Goal: Information Seeking & Learning: Learn about a topic

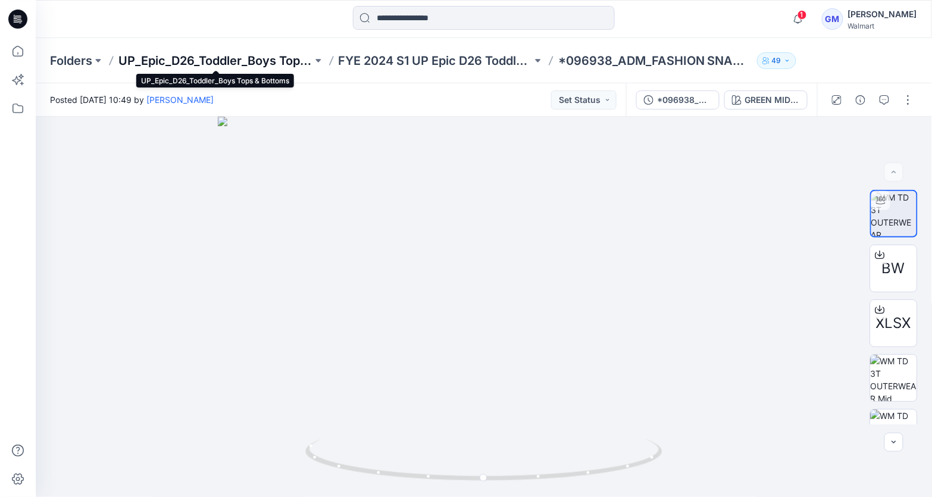
click at [229, 58] on p "UP_Epic_D26_Toddler_Boys Tops & Bottoms" at bounding box center [215, 60] width 194 height 17
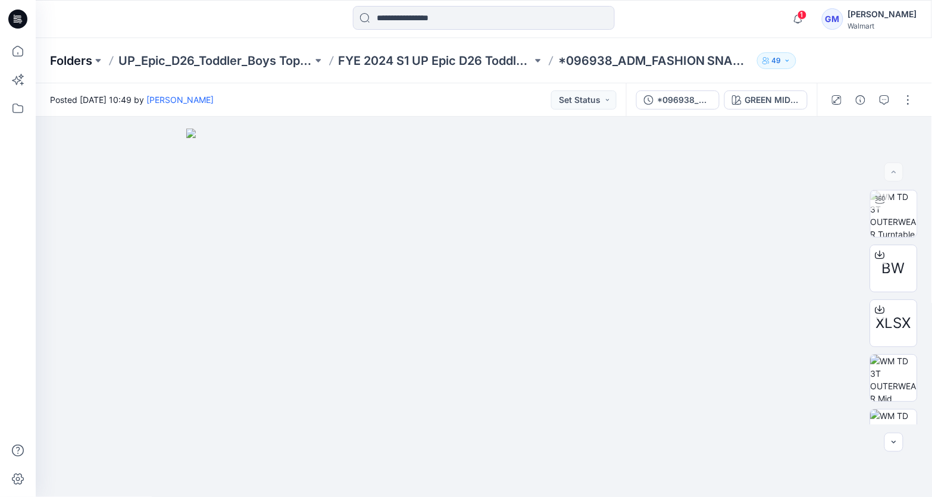
click at [61, 65] on p "Folders" at bounding box center [71, 60] width 42 height 17
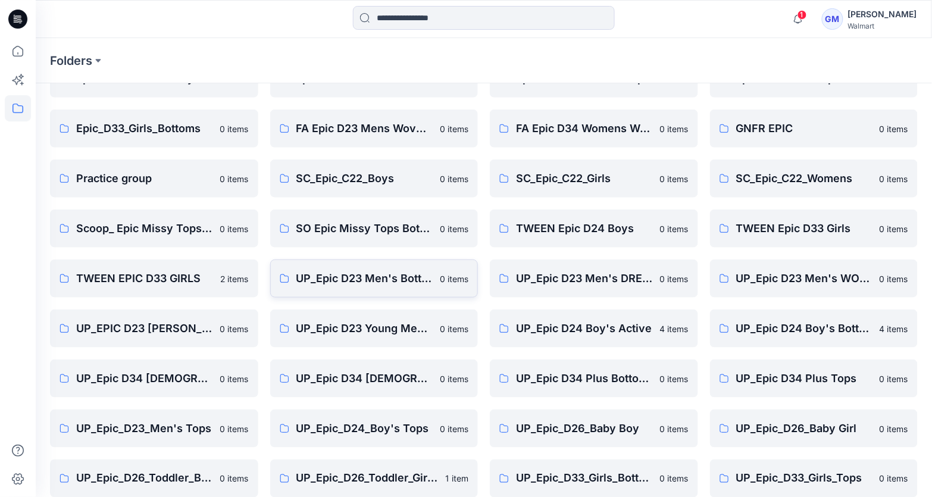
scroll to position [286, 0]
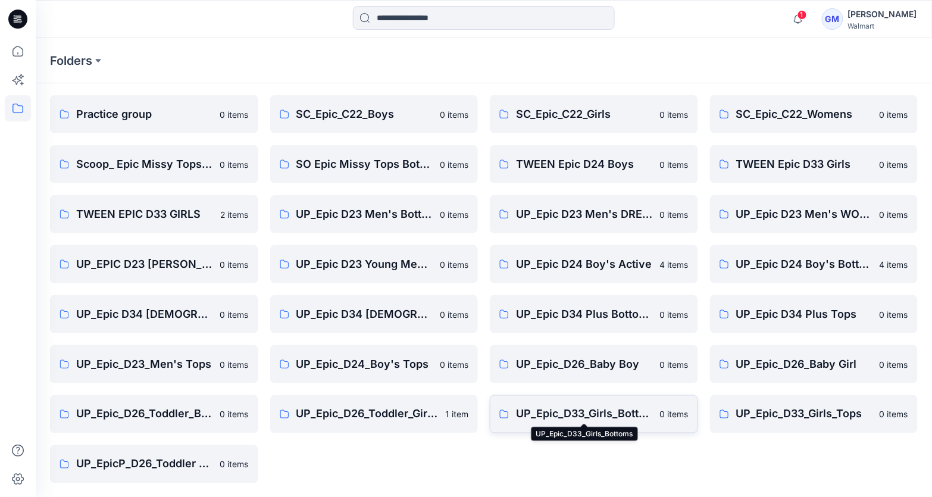
click at [555, 414] on p "UP_Epic_D33_Girls_Bottoms" at bounding box center [584, 414] width 137 height 17
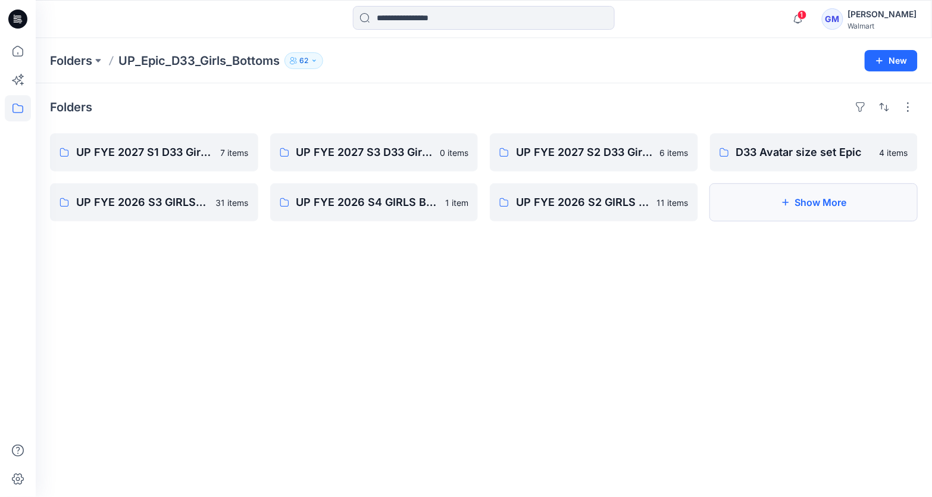
click at [817, 211] on button "Show More" at bounding box center [814, 202] width 208 height 38
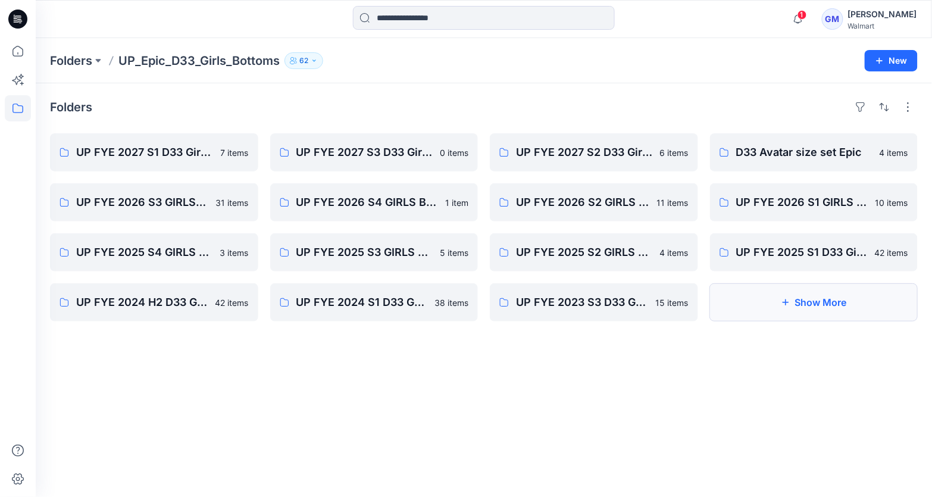
click at [796, 303] on button "Show More" at bounding box center [814, 302] width 208 height 38
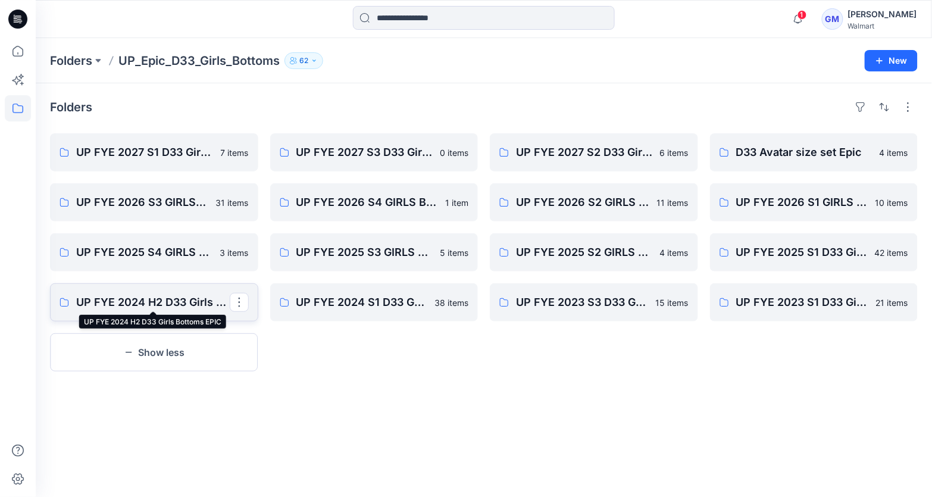
click at [175, 298] on p "UP FYE 2024 H2 D33 Girls Bottoms EPIC" at bounding box center [153, 302] width 154 height 17
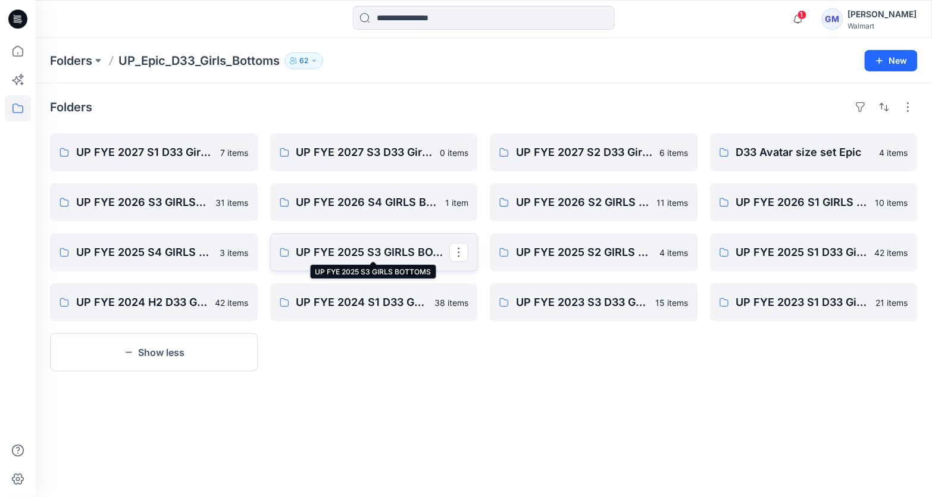
click at [395, 252] on p "UP FYE 2025 S3 GIRLS BOTTOMS" at bounding box center [373, 252] width 154 height 17
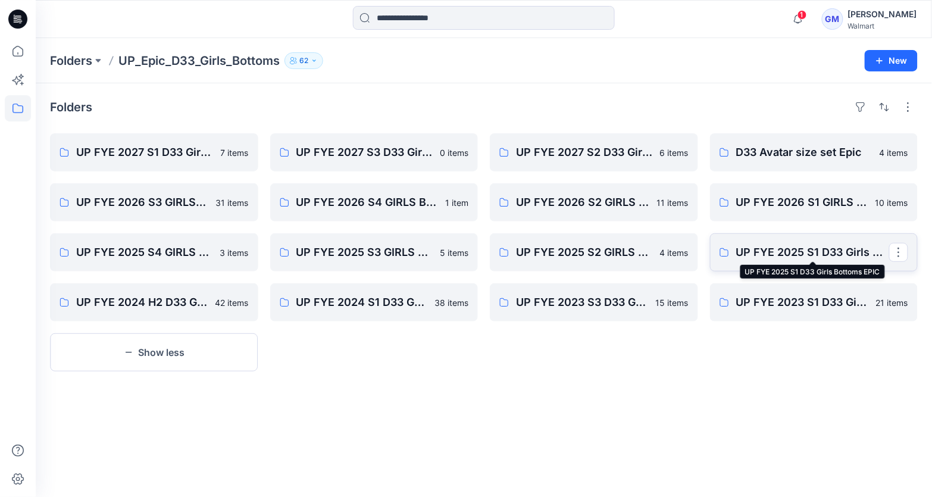
click at [740, 254] on p "UP FYE 2025 S1 D33 Girls Bottoms EPIC" at bounding box center [813, 252] width 154 height 17
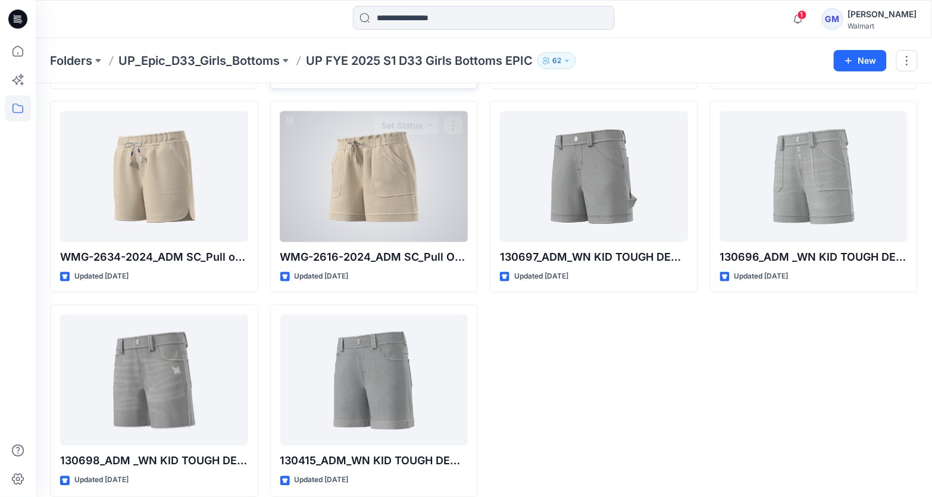
scroll to position [1875, 0]
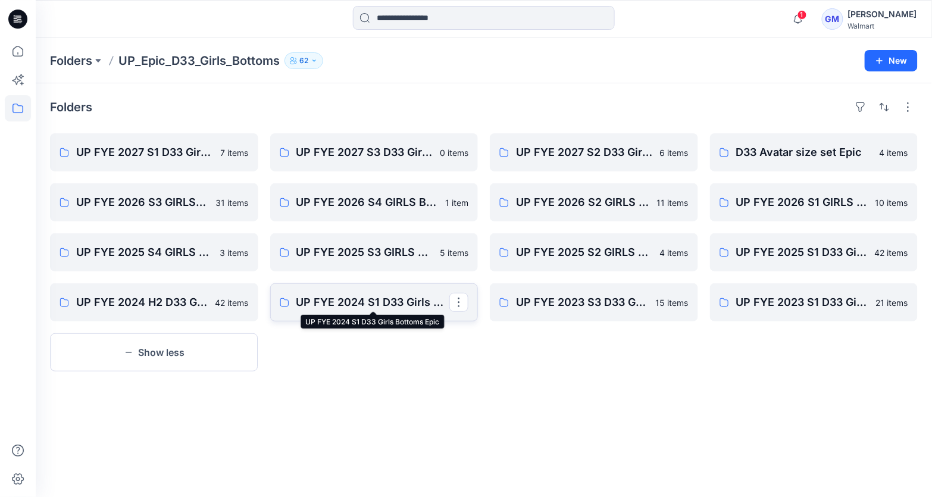
click at [401, 298] on p "UP FYE 2024 S1 D33 Girls Bottoms Epic" at bounding box center [373, 302] width 154 height 17
click at [167, 297] on p "UP FYE 2024 H2 D33 Girls Bottoms EPIC" at bounding box center [153, 302] width 154 height 17
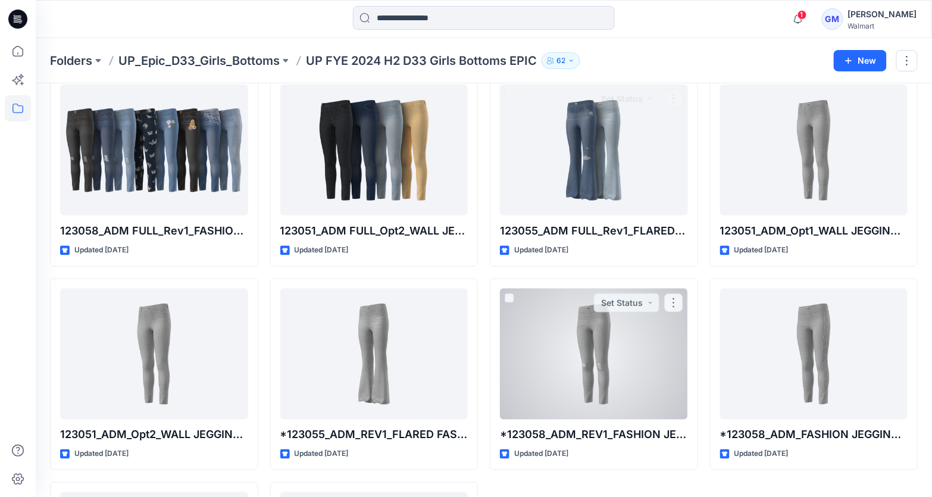
scroll to position [1875, 0]
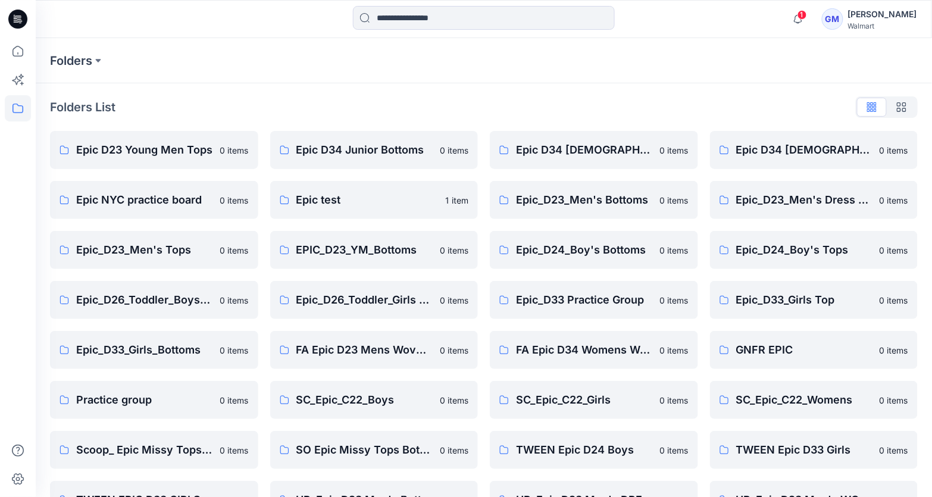
scroll to position [286, 0]
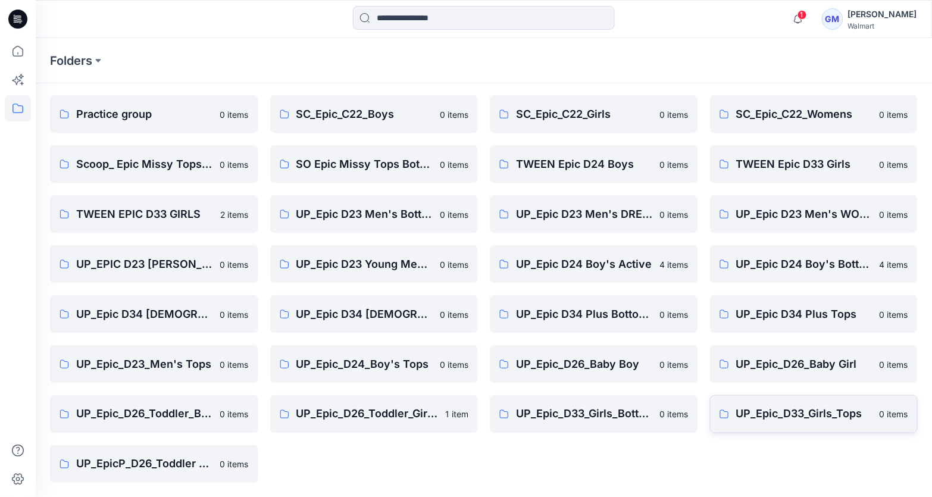
click at [865, 415] on p "UP_Epic_D33_Girls_Tops" at bounding box center [804, 414] width 137 height 17
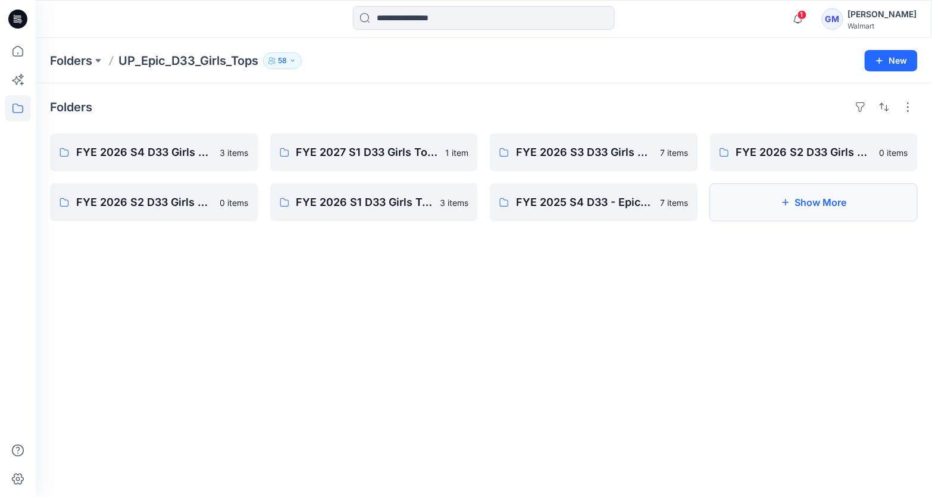
click at [786, 206] on icon "button" at bounding box center [786, 203] width 10 height 10
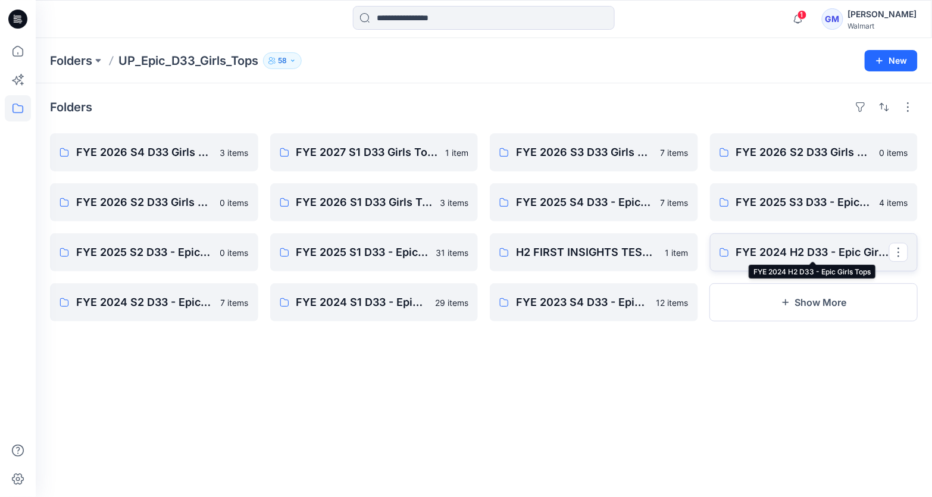
click at [796, 248] on p "FYE 2024 H2 D33 - Epic Girls Tops" at bounding box center [813, 252] width 154 height 17
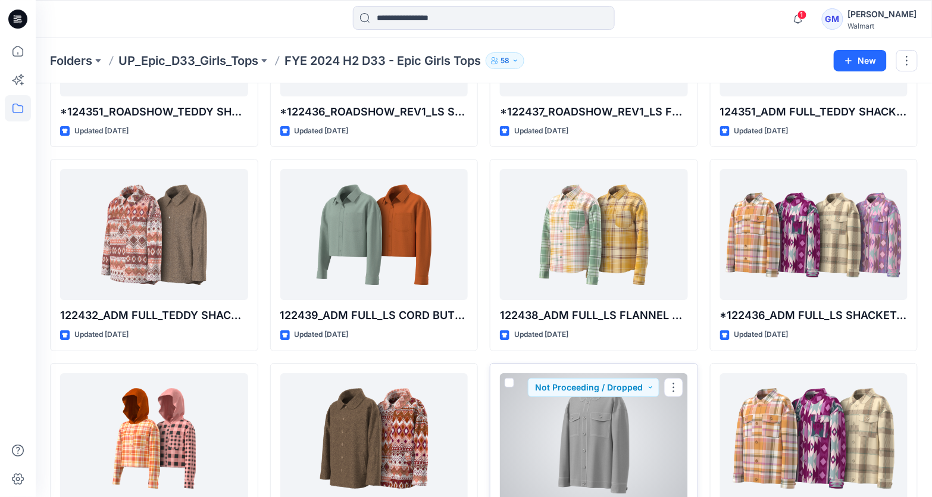
scroll to position [1162, 0]
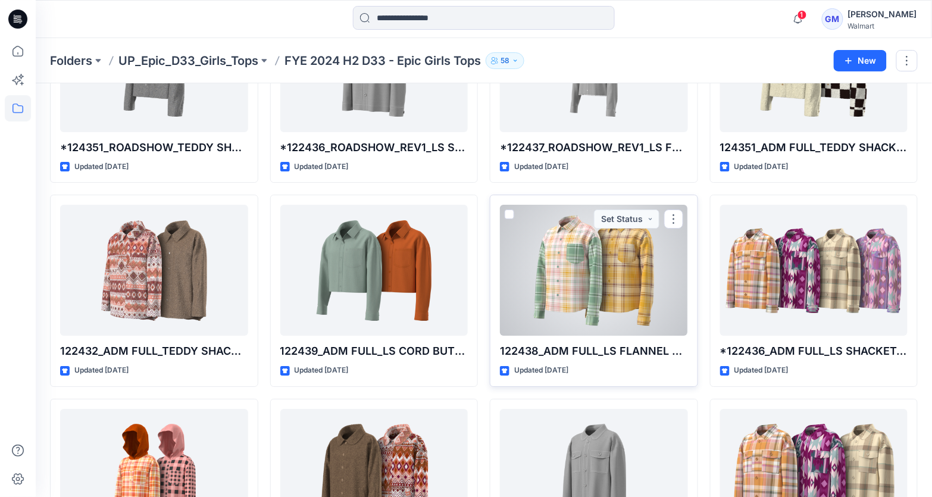
click at [589, 263] on div at bounding box center [594, 270] width 188 height 131
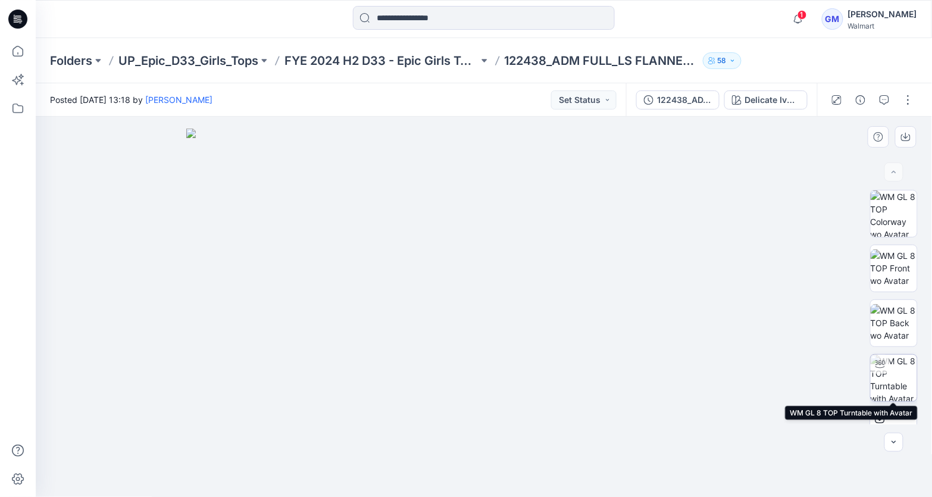
click at [882, 382] on img at bounding box center [894, 378] width 46 height 46
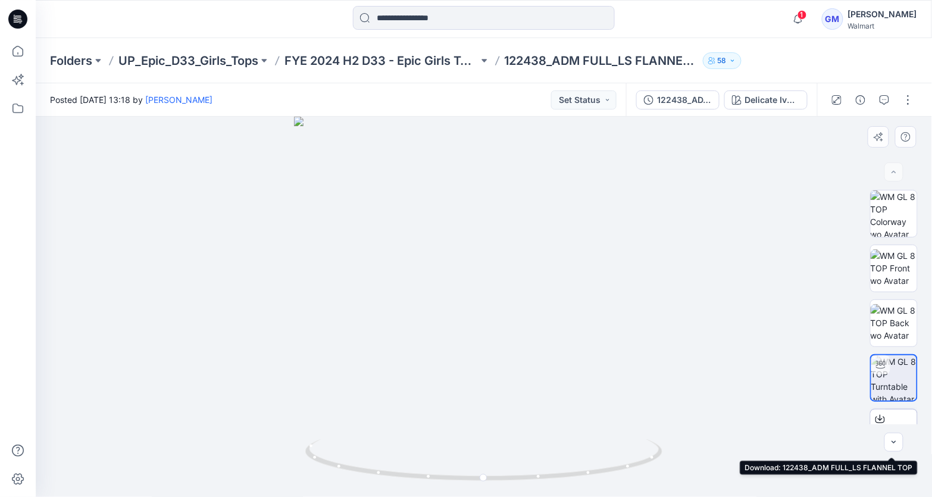
click at [891, 415] on div "BW" at bounding box center [894, 433] width 48 height 48
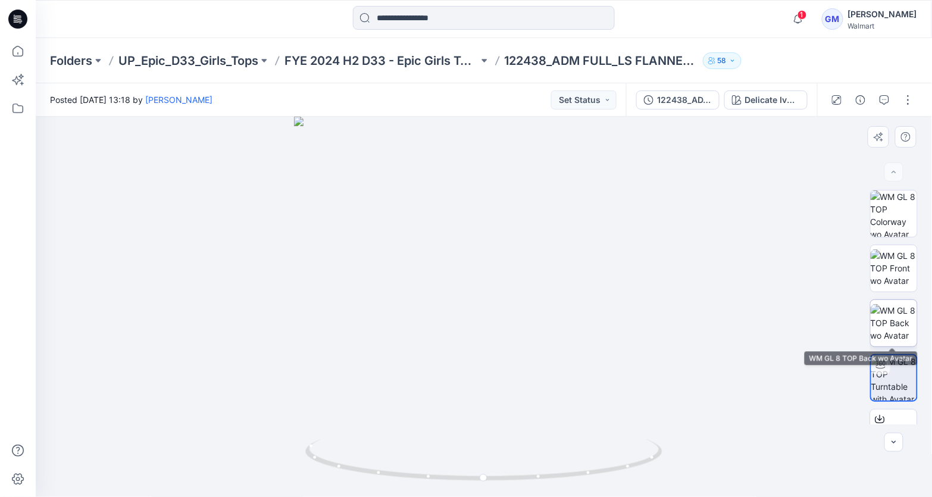
scroll to position [86, 0]
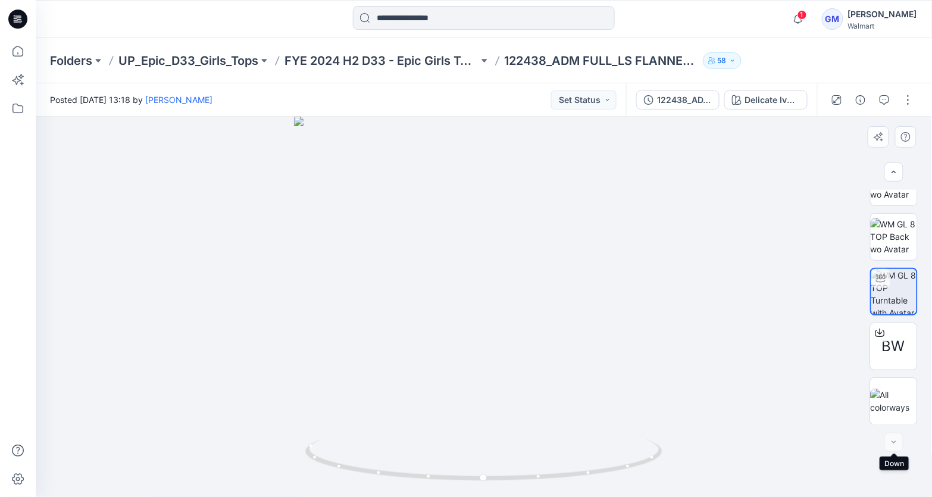
click at [892, 442] on div at bounding box center [894, 442] width 19 height 19
click at [784, 96] on div "Delicate Ivory & Milieu Green" at bounding box center [772, 99] width 55 height 13
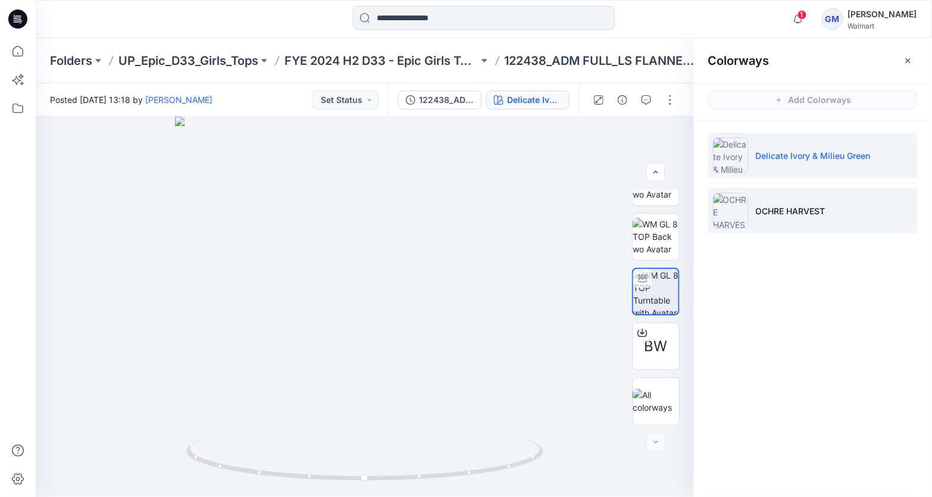
click at [781, 205] on p "OCHRE HARVEST" at bounding box center [791, 211] width 70 height 12
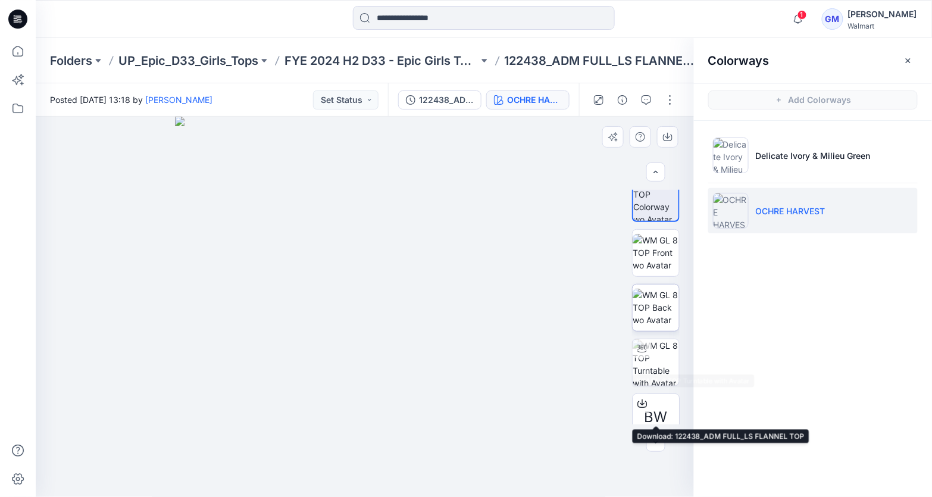
scroll to position [0, 0]
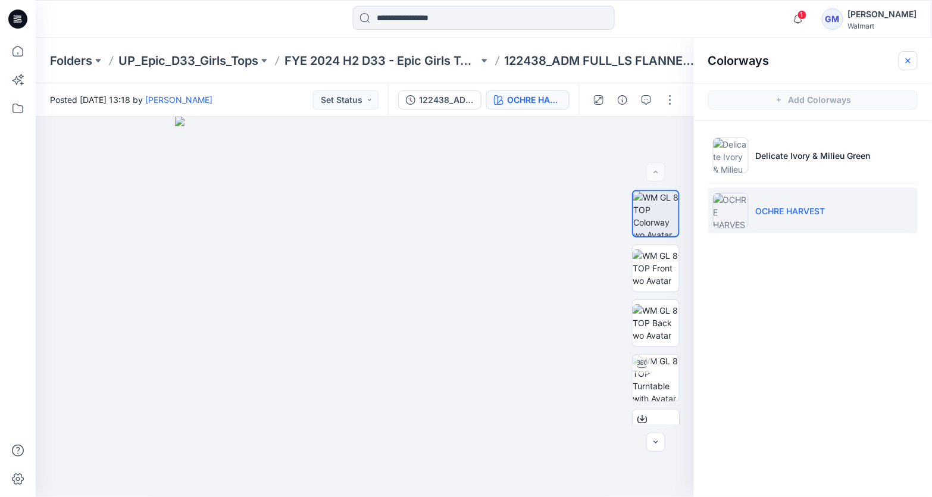
click at [909, 60] on icon "button" at bounding box center [908, 60] width 5 height 5
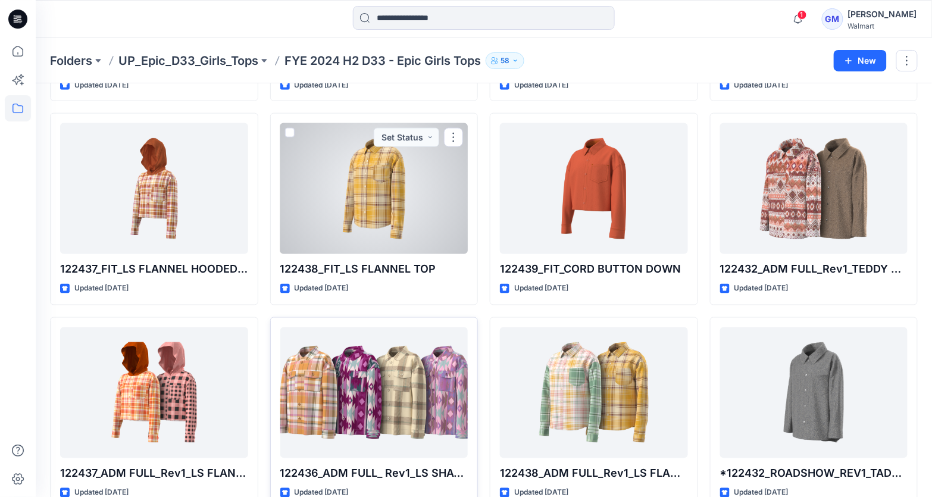
scroll to position [427, 0]
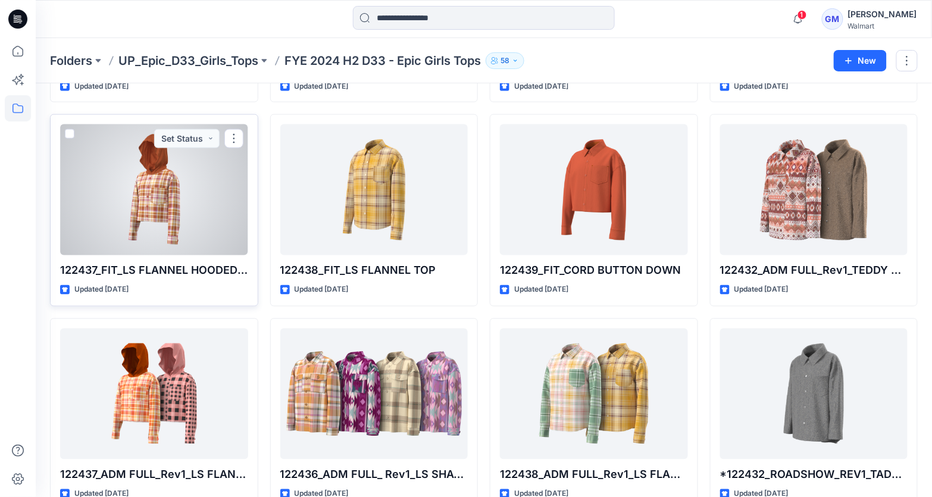
click at [134, 195] on div at bounding box center [154, 189] width 188 height 131
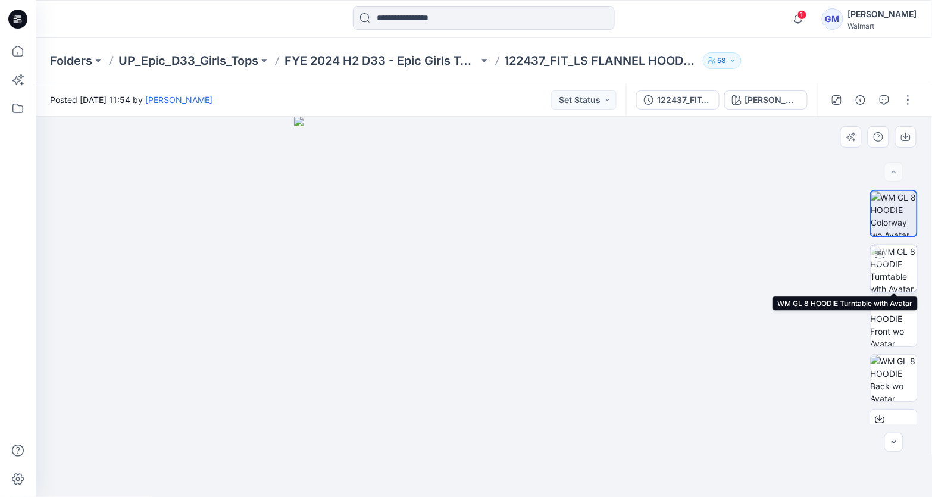
click at [885, 274] on img at bounding box center [894, 268] width 46 height 46
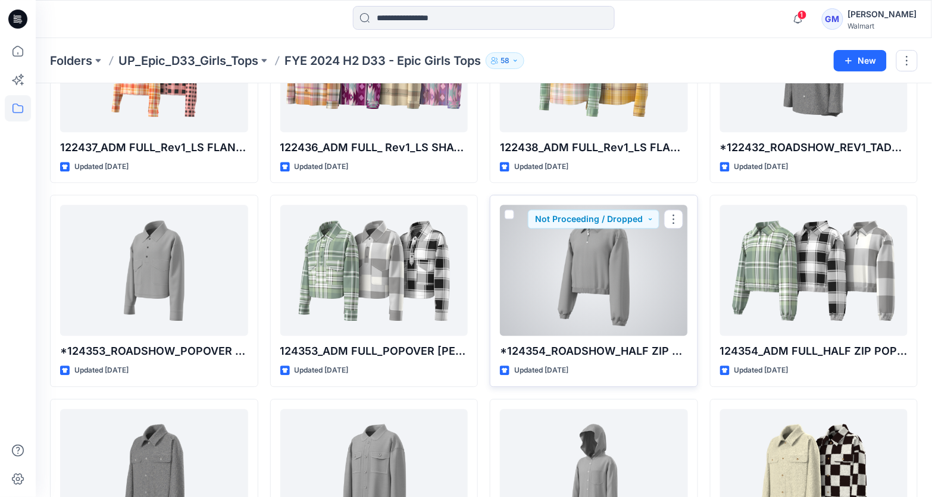
scroll to position [767, 0]
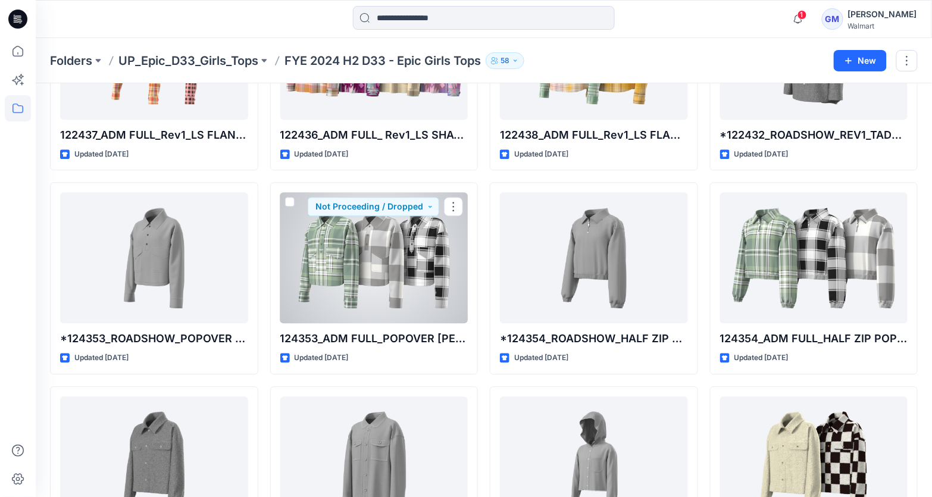
drag, startPoint x: 317, startPoint y: 249, endPoint x: 275, endPoint y: 251, distance: 41.7
click at [317, 249] on div at bounding box center [374, 257] width 188 height 131
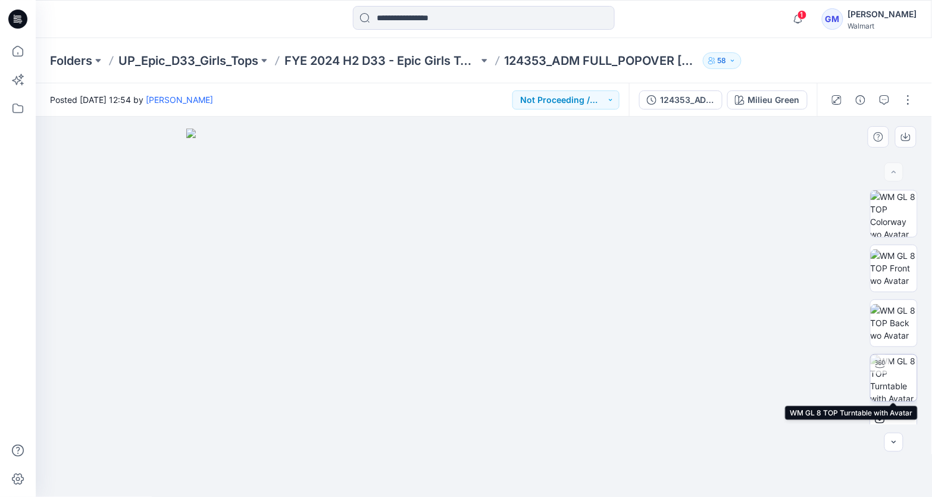
click at [892, 370] on img at bounding box center [894, 378] width 46 height 46
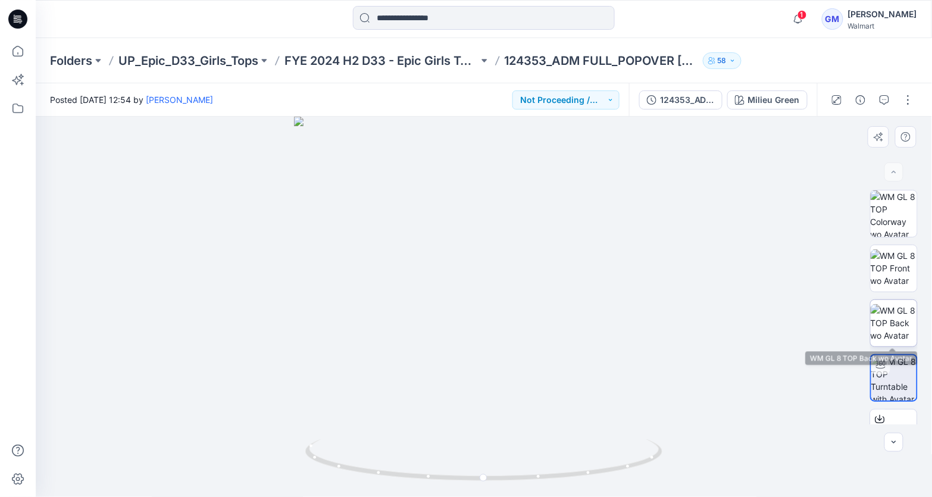
drag, startPoint x: 897, startPoint y: 323, endPoint x: 897, endPoint y: 314, distance: 8.9
click at [897, 323] on img at bounding box center [894, 322] width 46 height 37
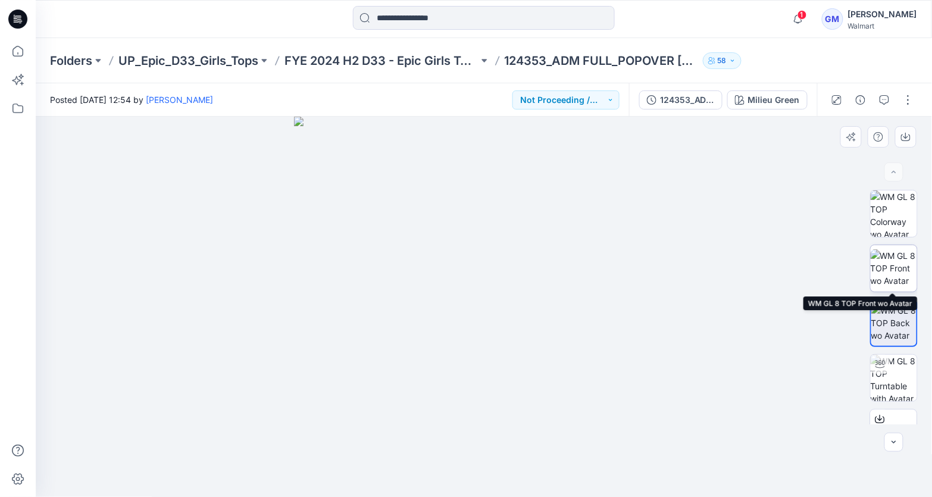
click at [898, 276] on img at bounding box center [894, 267] width 46 height 37
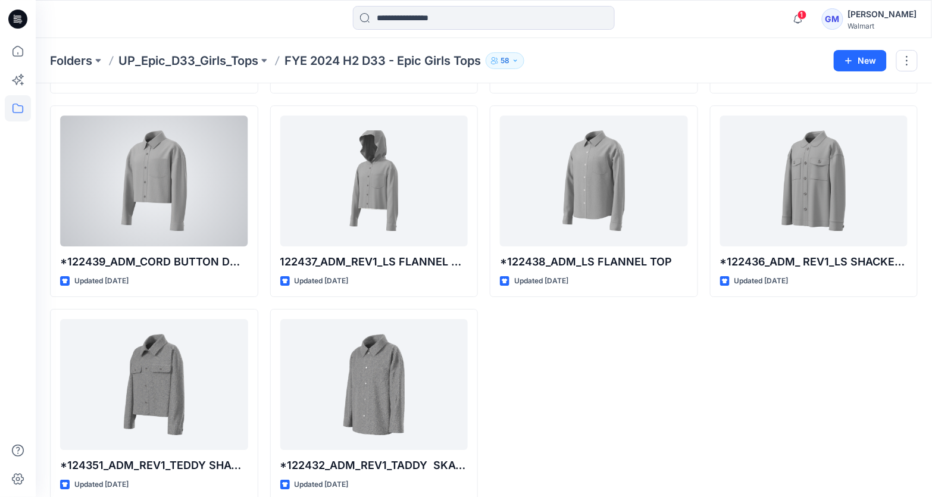
scroll to position [2485, 0]
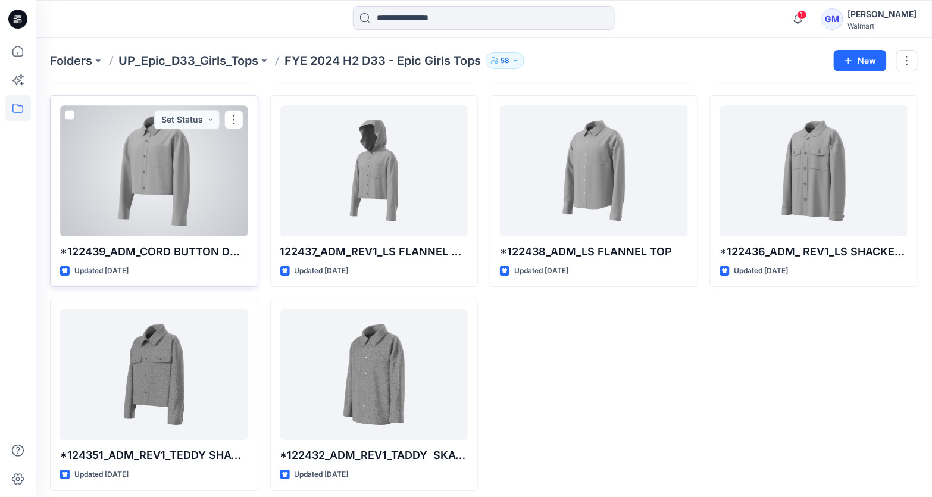
click at [147, 185] on div at bounding box center [154, 170] width 188 height 131
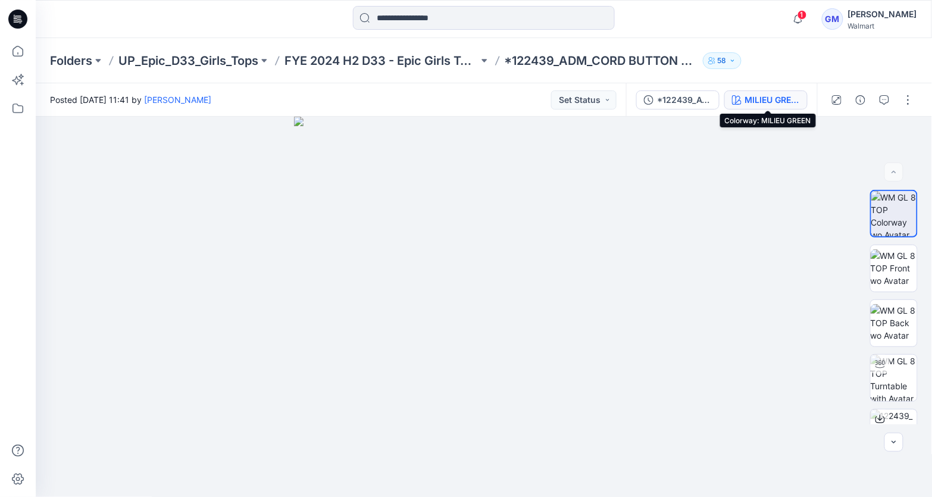
click at [776, 92] on button "MILIEU GREEN" at bounding box center [765, 99] width 83 height 19
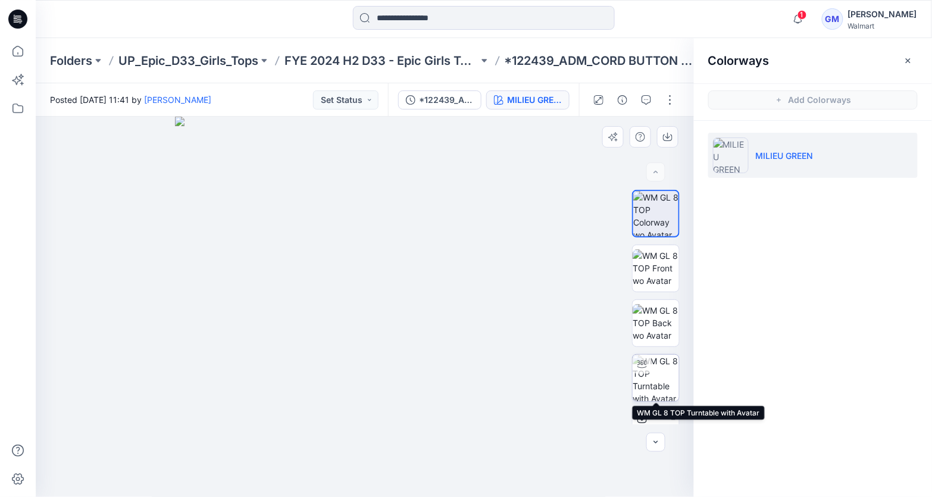
click at [657, 378] on img at bounding box center [656, 378] width 46 height 46
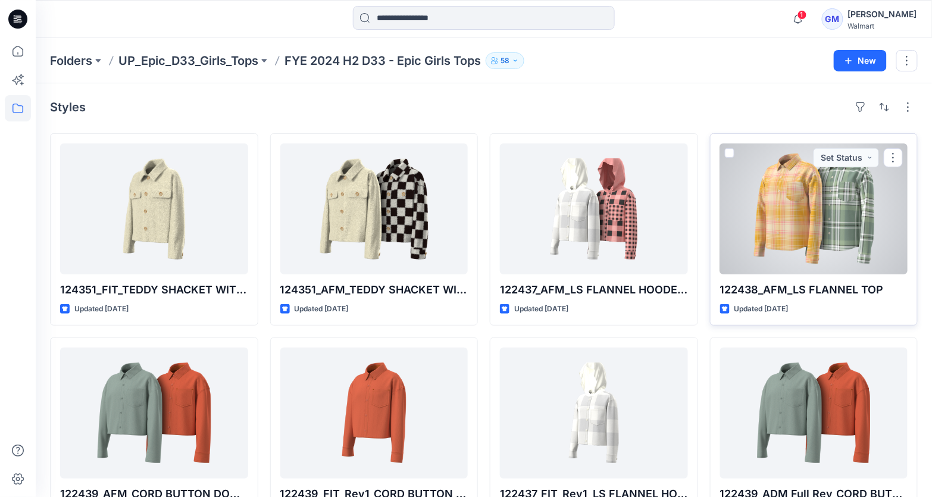
click at [776, 211] on div at bounding box center [814, 208] width 188 height 131
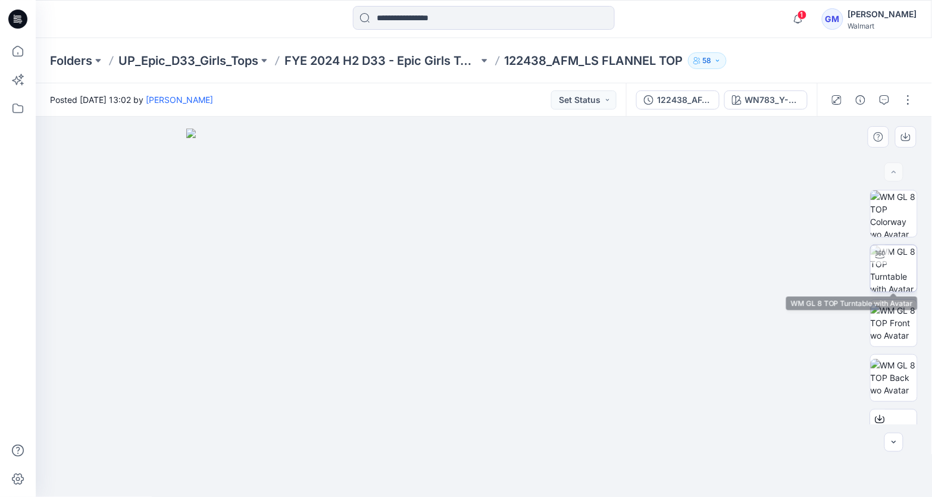
click at [895, 267] on img at bounding box center [894, 268] width 46 height 46
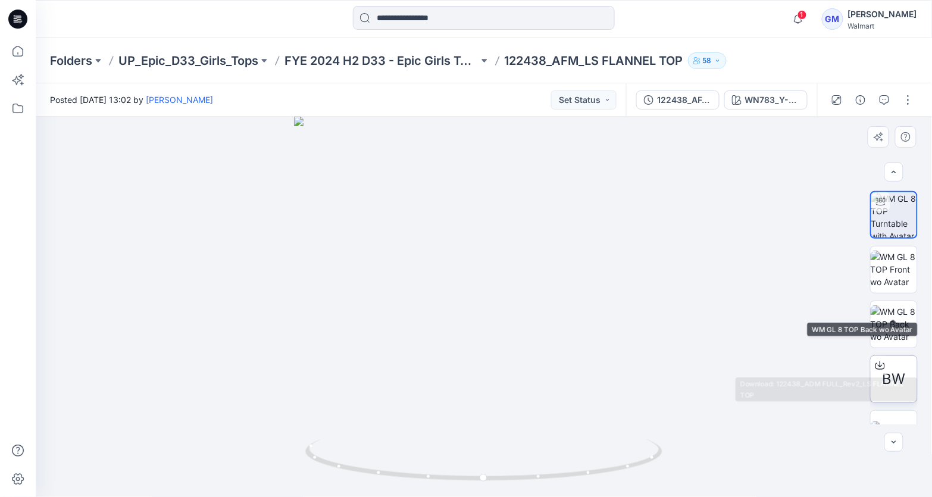
scroll to position [86, 0]
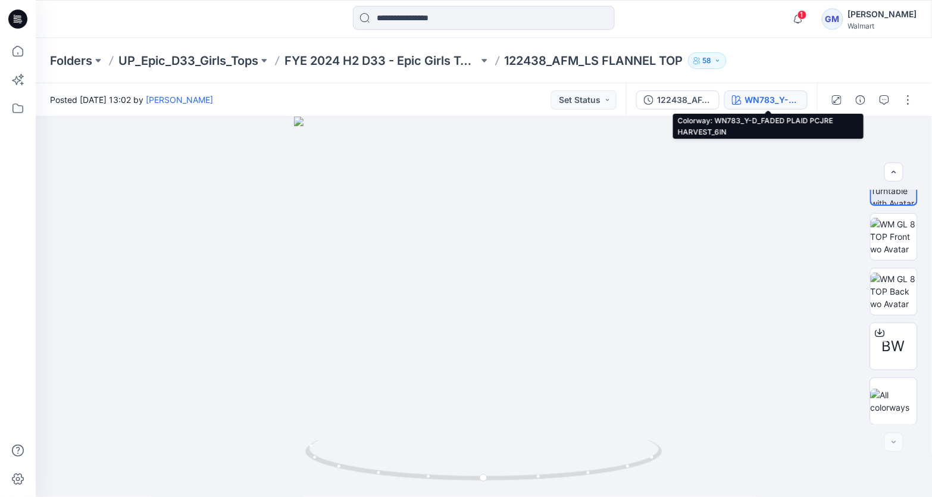
click at [782, 101] on div "WN783_Y-D_FADED PLAID PCJRE HARVEST_6IN" at bounding box center [772, 99] width 55 height 13
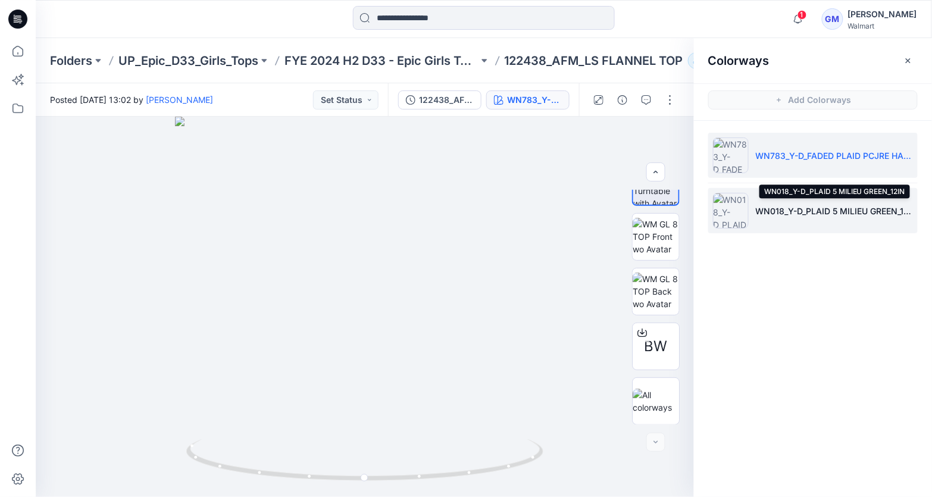
click at [798, 211] on p "WN018_Y-D_PLAID 5 MILIEU GREEN_12IN" at bounding box center [834, 211] width 157 height 12
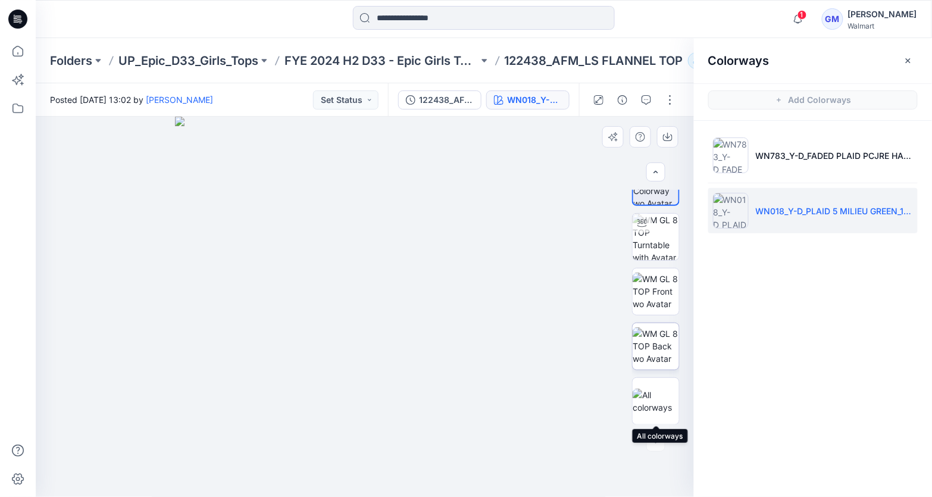
scroll to position [0, 0]
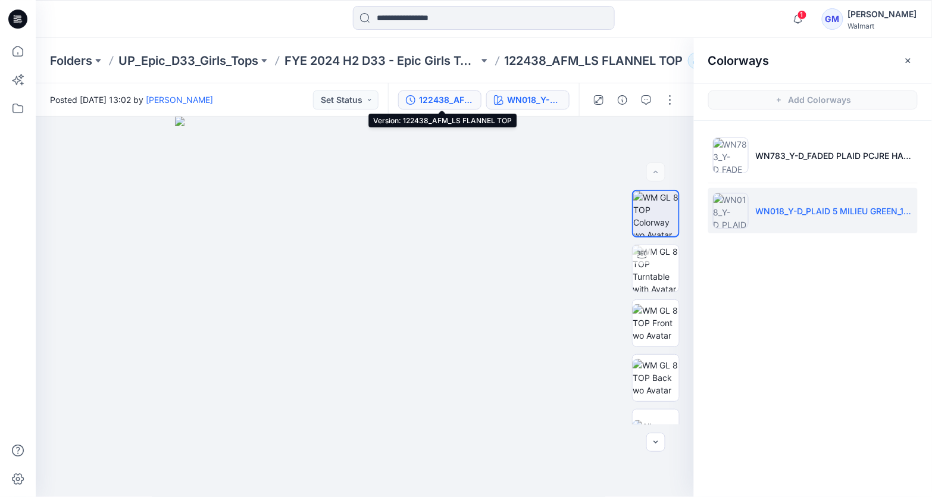
click at [446, 95] on div "122438_AFM_LS FLANNEL TOP" at bounding box center [446, 99] width 55 height 13
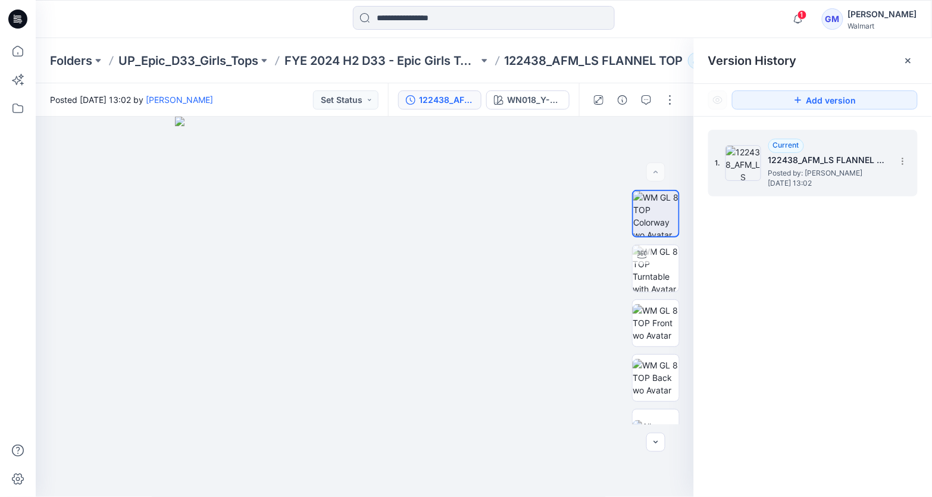
click at [838, 179] on span "[DATE] 13:02" at bounding box center [827, 183] width 119 height 8
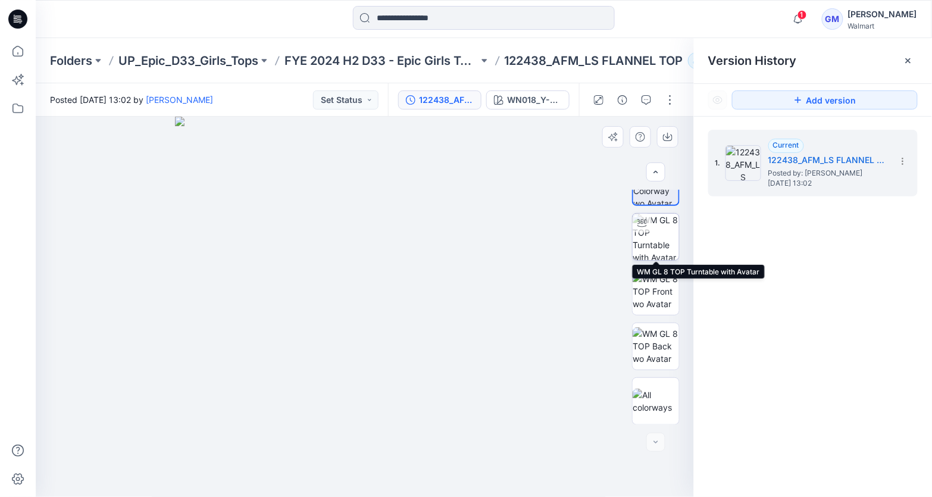
click at [658, 243] on img at bounding box center [656, 237] width 46 height 46
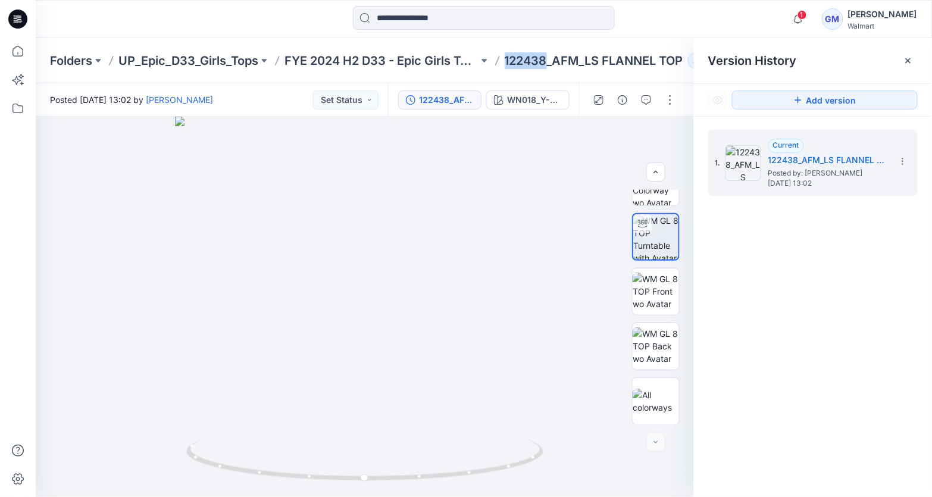
drag, startPoint x: 548, startPoint y: 59, endPoint x: 506, endPoint y: 60, distance: 41.7
click at [506, 58] on div "Folders UP_Epic_D33_Girls_Tops FYE 2024 H2 D33 - Epic Girls Tops 122438_AFM_LS …" at bounding box center [437, 60] width 775 height 17
copy p "122438"
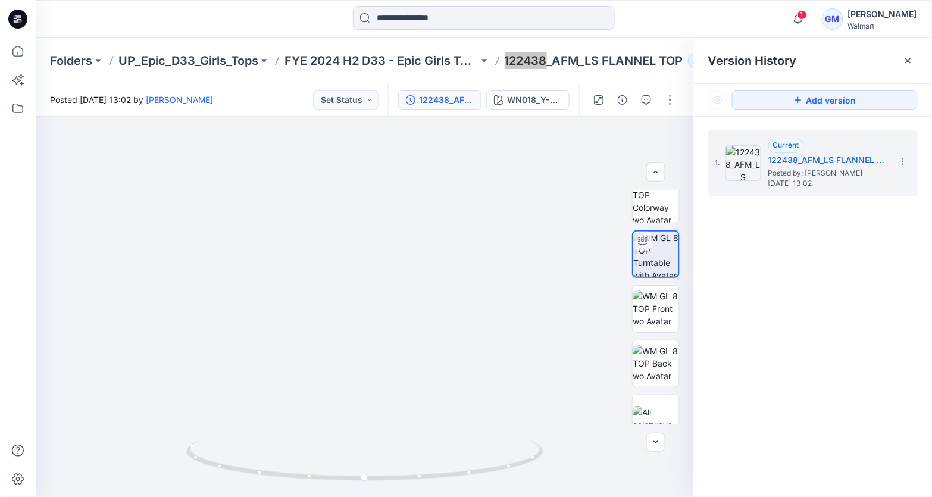
scroll to position [0, 0]
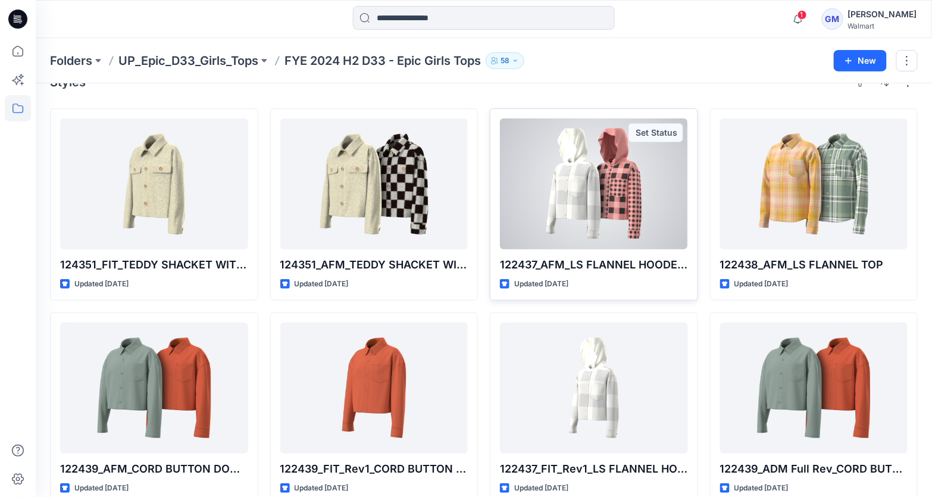
scroll to position [36, 0]
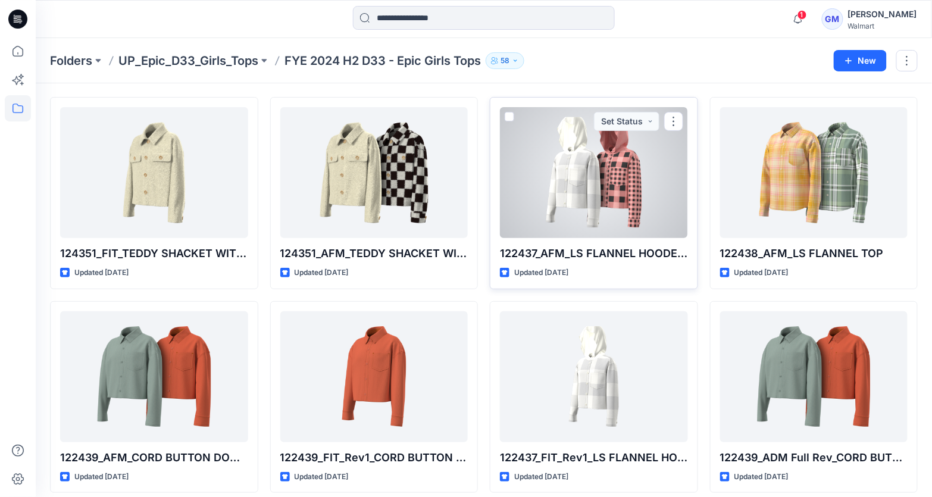
click at [592, 214] on div at bounding box center [594, 172] width 188 height 131
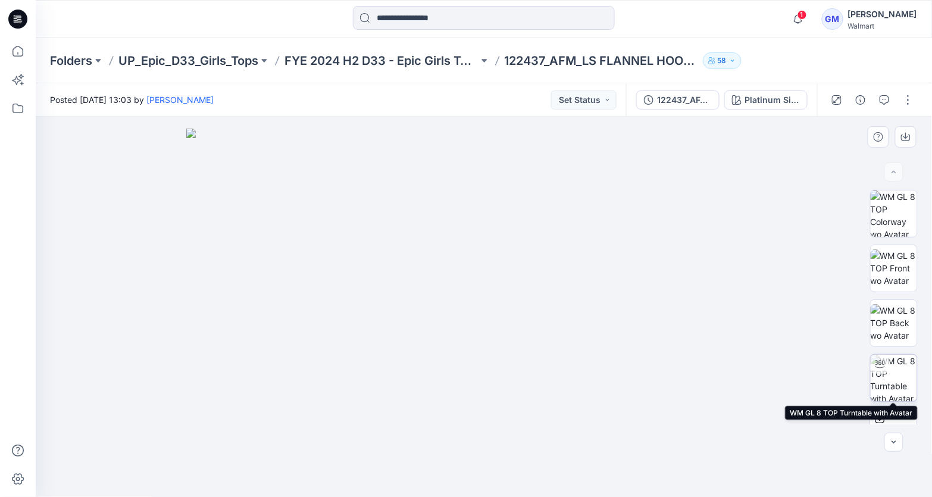
click at [902, 379] on img at bounding box center [894, 378] width 46 height 46
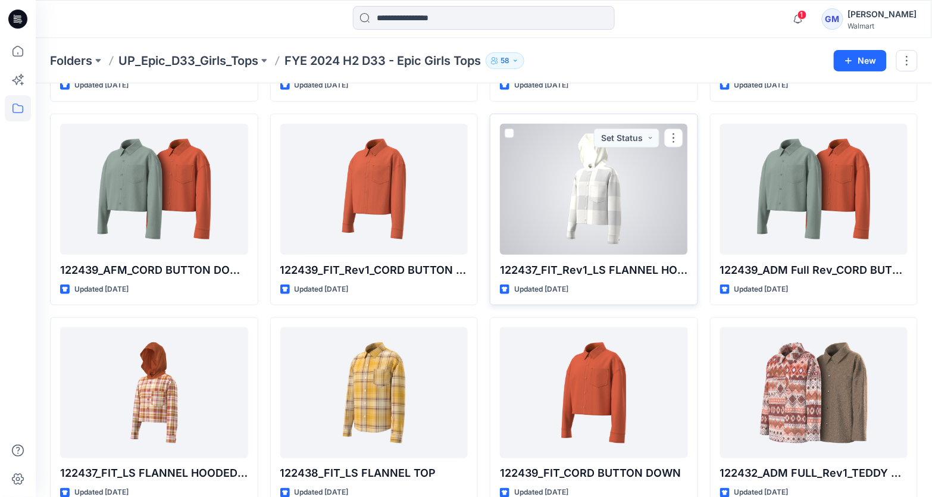
scroll to position [257, 0]
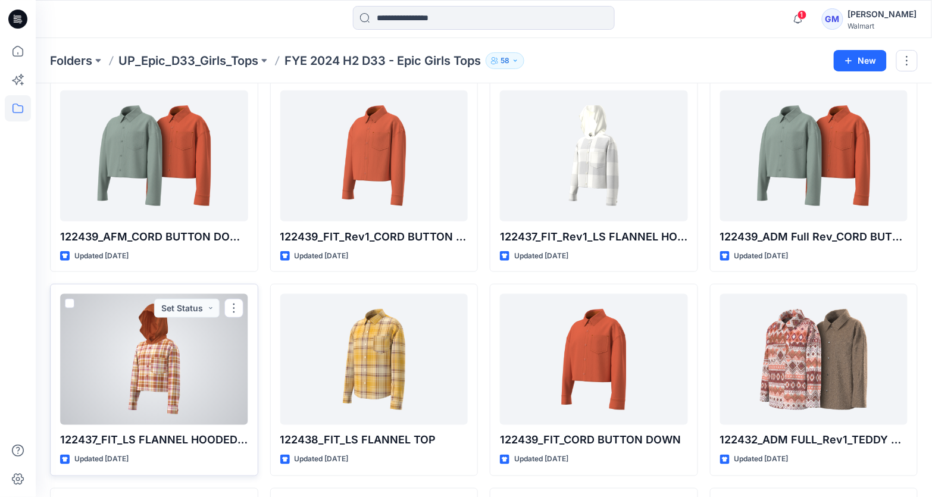
click at [195, 368] on div at bounding box center [154, 359] width 188 height 131
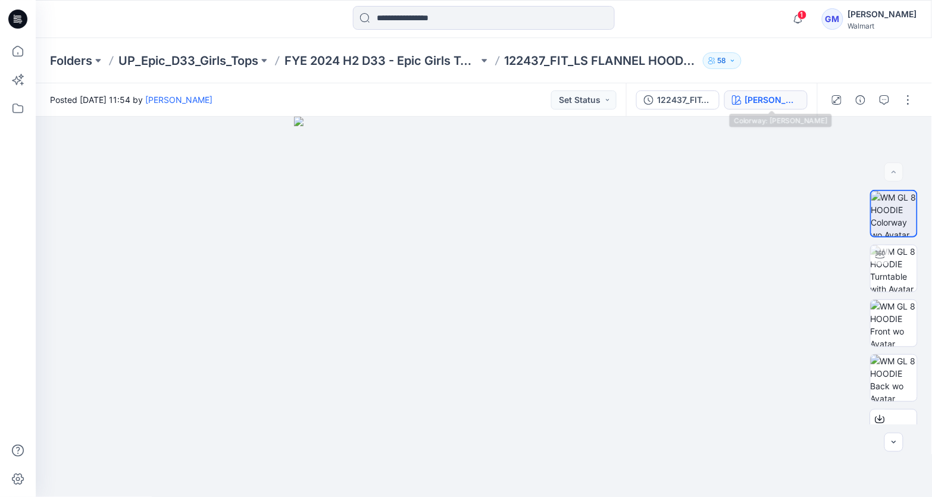
click at [776, 96] on div "[PERSON_NAME]" at bounding box center [772, 99] width 55 height 13
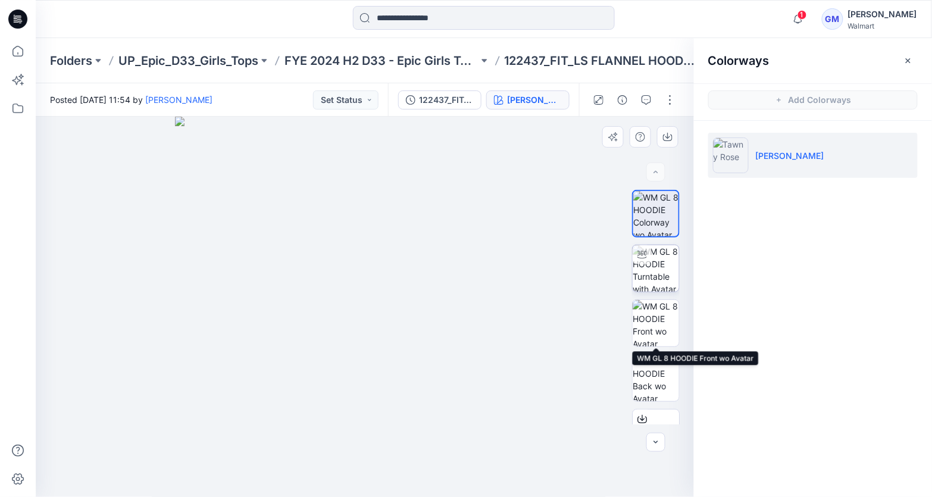
click at [658, 272] on img at bounding box center [656, 268] width 46 height 46
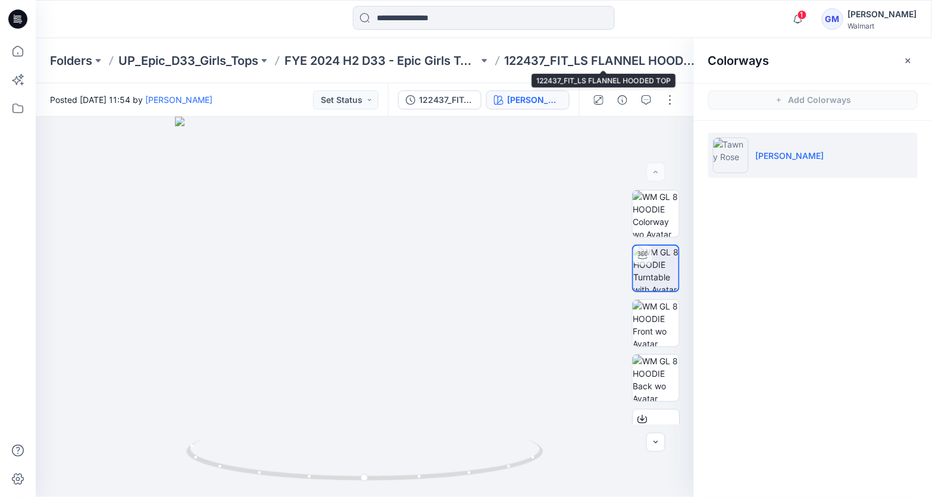
click at [538, 64] on p "122437_FIT_LS FLANNEL HOODED TOP" at bounding box center [602, 60] width 194 height 17
click at [514, 63] on p "122437_FIT_LS FLANNEL HOODED TOP" at bounding box center [602, 60] width 194 height 17
drag, startPoint x: 506, startPoint y: 59, endPoint x: 546, endPoint y: 60, distance: 40.5
click at [546, 60] on div "Folders UP_Epic_D33_Girls_Tops FYE 2024 H2 D33 - Epic Girls Tops 122437_FIT_LS …" at bounding box center [437, 60] width 775 height 17
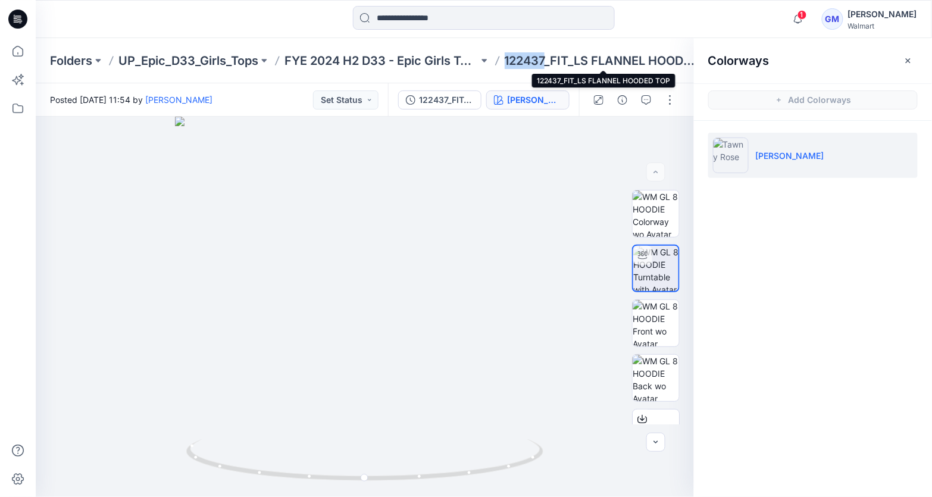
copy p "122437"
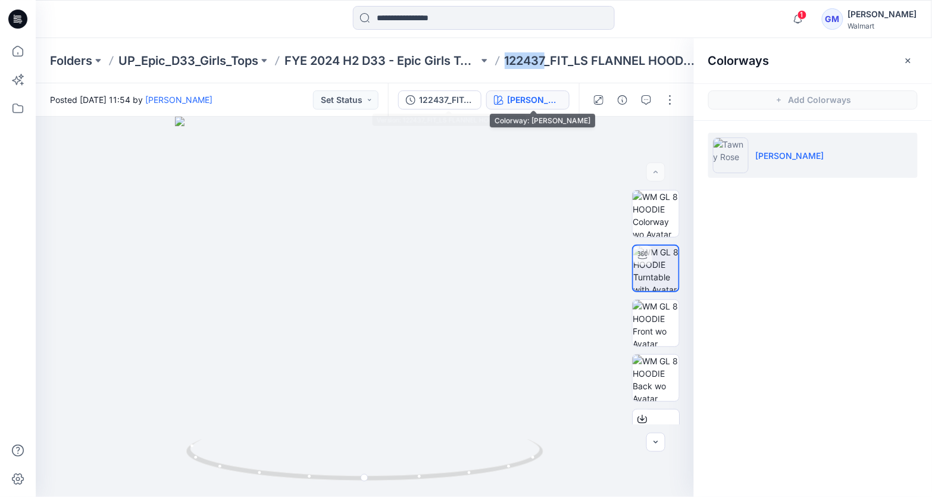
drag, startPoint x: 514, startPoint y: 95, endPoint x: 492, endPoint y: 99, distance: 21.8
click at [514, 95] on button "[PERSON_NAME]" at bounding box center [527, 99] width 83 height 19
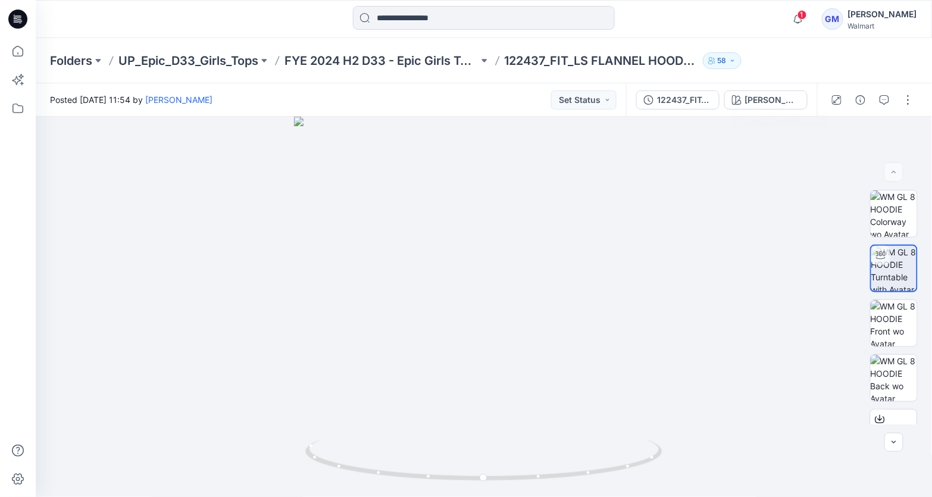
click at [462, 101] on div "Posted [DATE] 11:54 by [PERSON_NAME] Set Status" at bounding box center [331, 99] width 590 height 33
drag, startPoint x: 701, startPoint y: 98, endPoint x: 711, endPoint y: 104, distance: 10.9
click at [701, 98] on div "122437_FIT_LS FLANNEL HOODED TOP" at bounding box center [684, 99] width 55 height 13
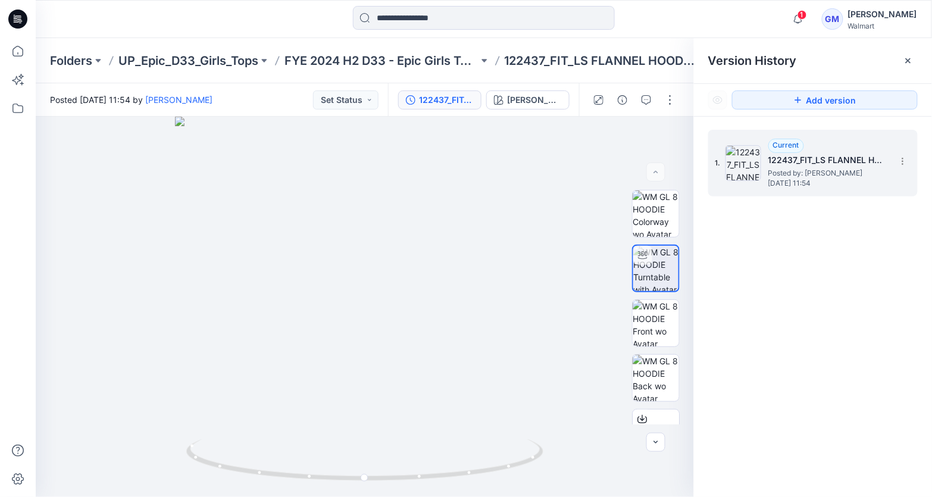
click at [812, 168] on span "Posted by: [PERSON_NAME]" at bounding box center [827, 173] width 119 height 12
click at [650, 445] on button "button" at bounding box center [655, 442] width 19 height 19
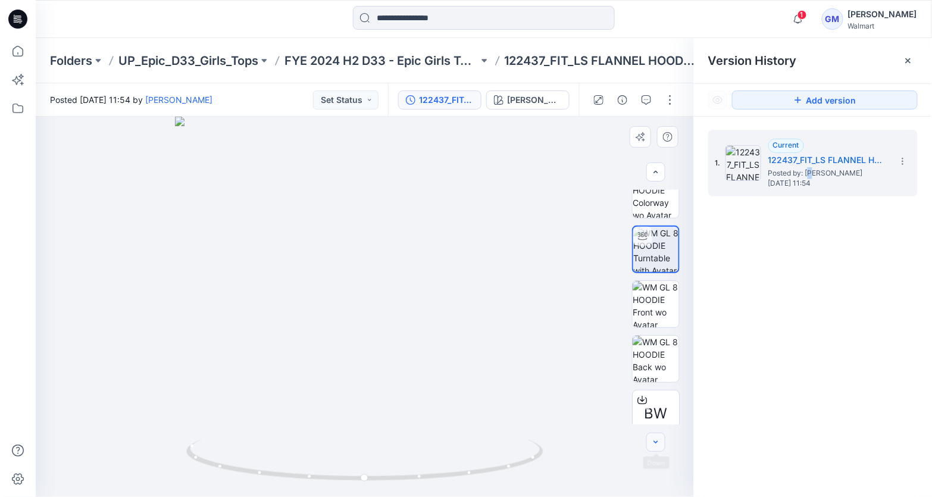
scroll to position [32, 0]
click at [660, 445] on div at bounding box center [655, 442] width 19 height 19
